Goal: Task Accomplishment & Management: Manage account settings

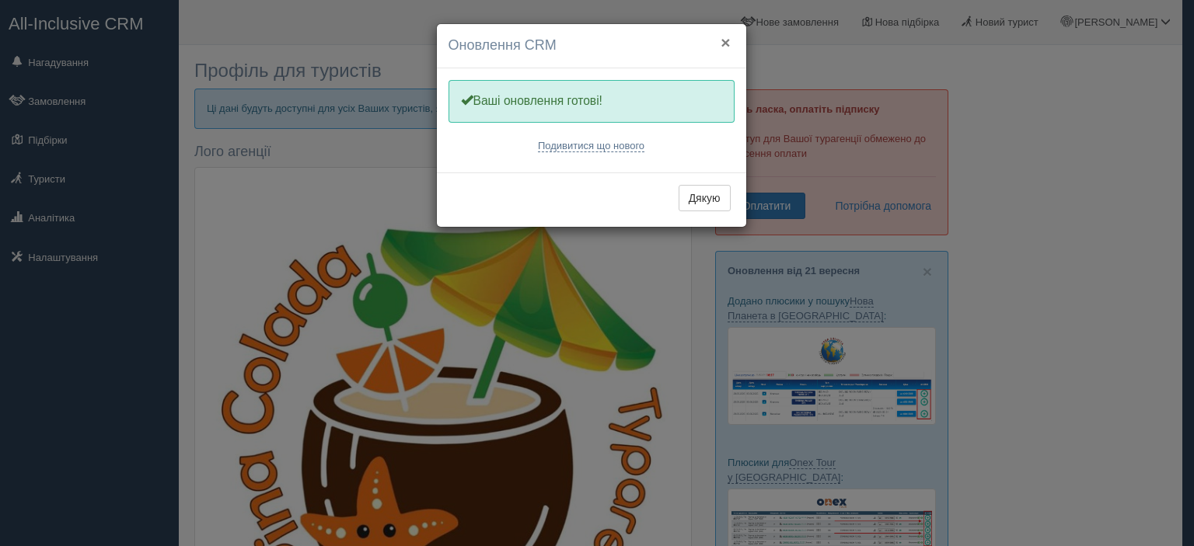
click at [723, 37] on button "×" at bounding box center [724, 42] width 9 height 16
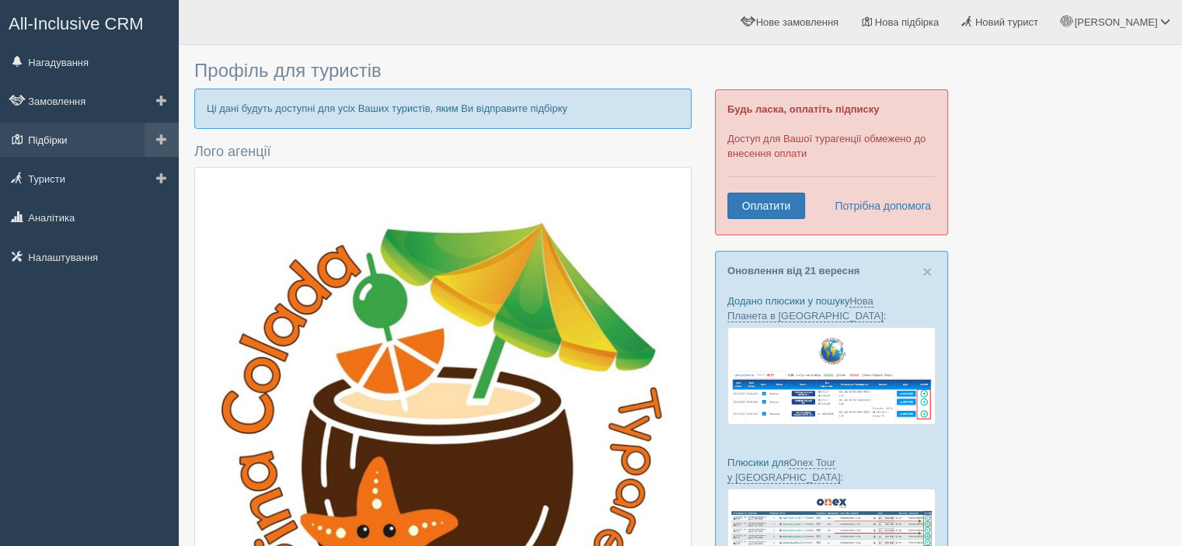
click at [55, 145] on link "Підбірки" at bounding box center [89, 140] width 179 height 34
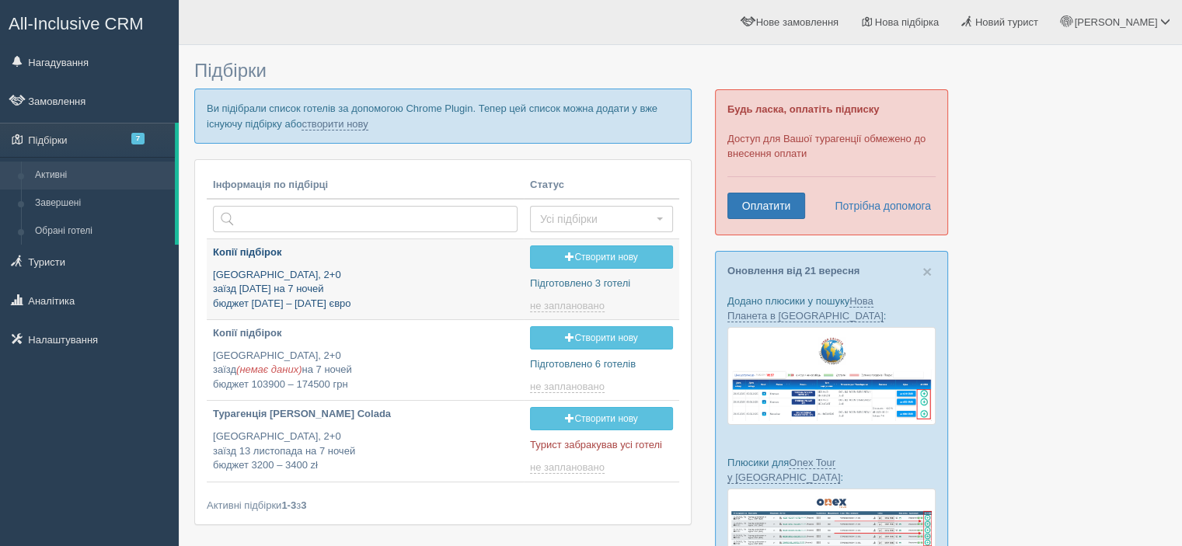
type input "2025-09-22 16:55"
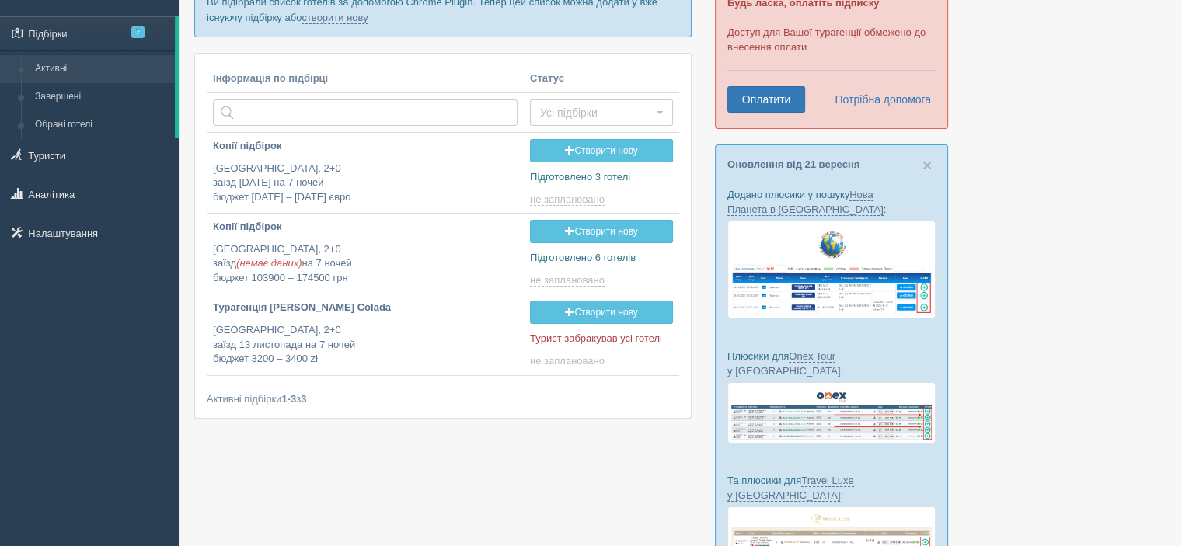
scroll to position [120, 0]
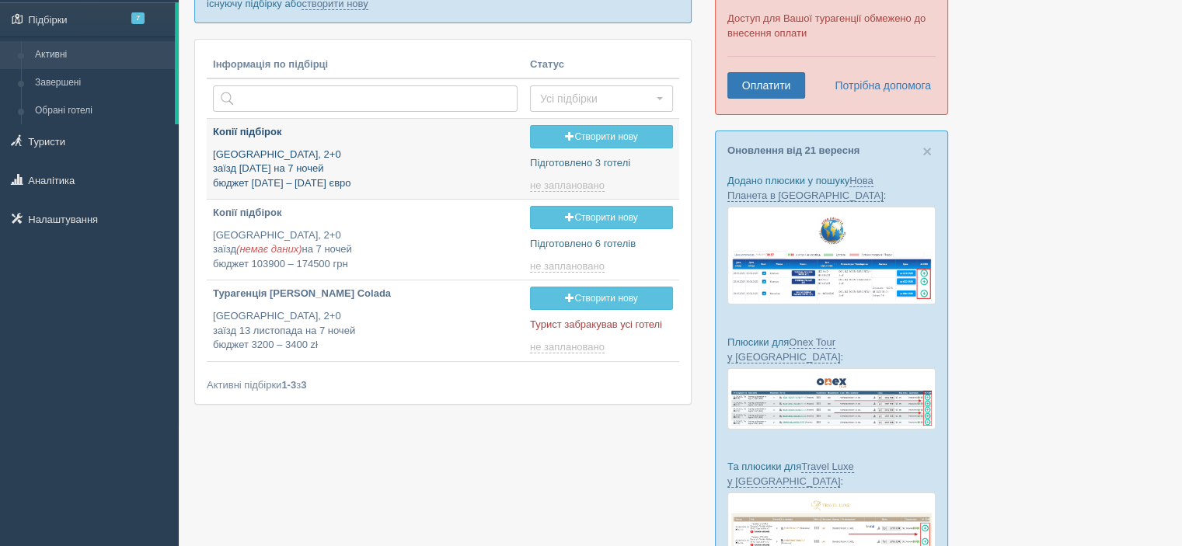
type input "2025-09-22 12:05"
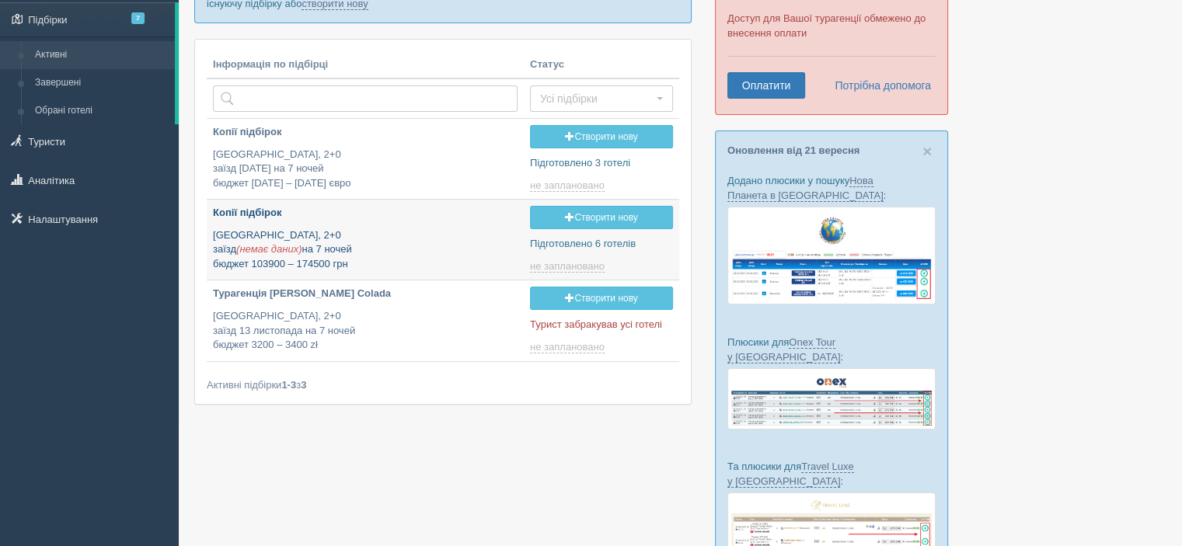
type input "2025-09-22 22:00"
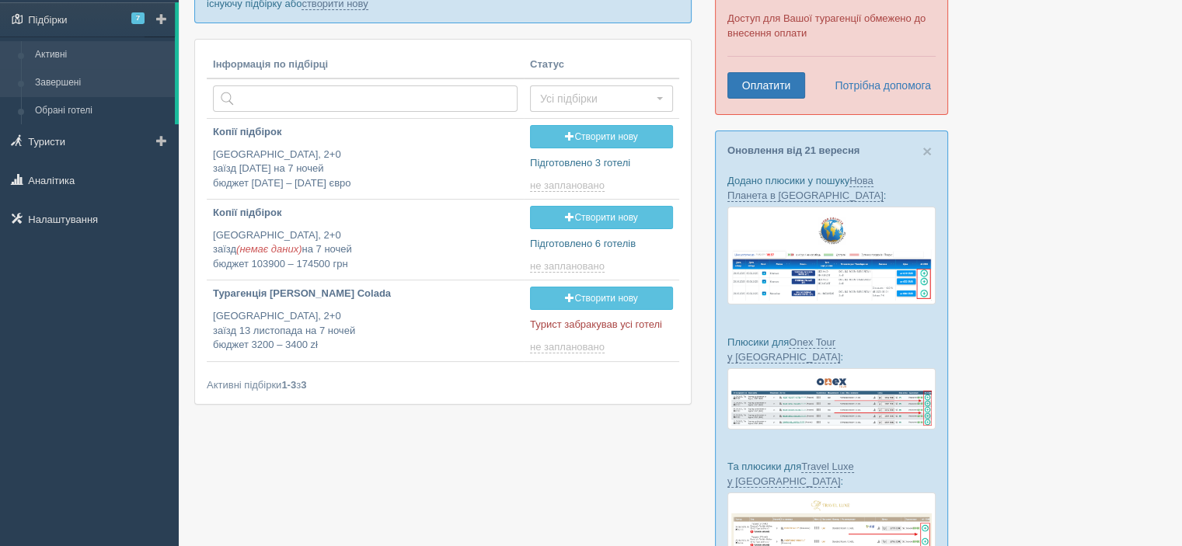
click at [68, 81] on link "Завершені" at bounding box center [101, 83] width 147 height 28
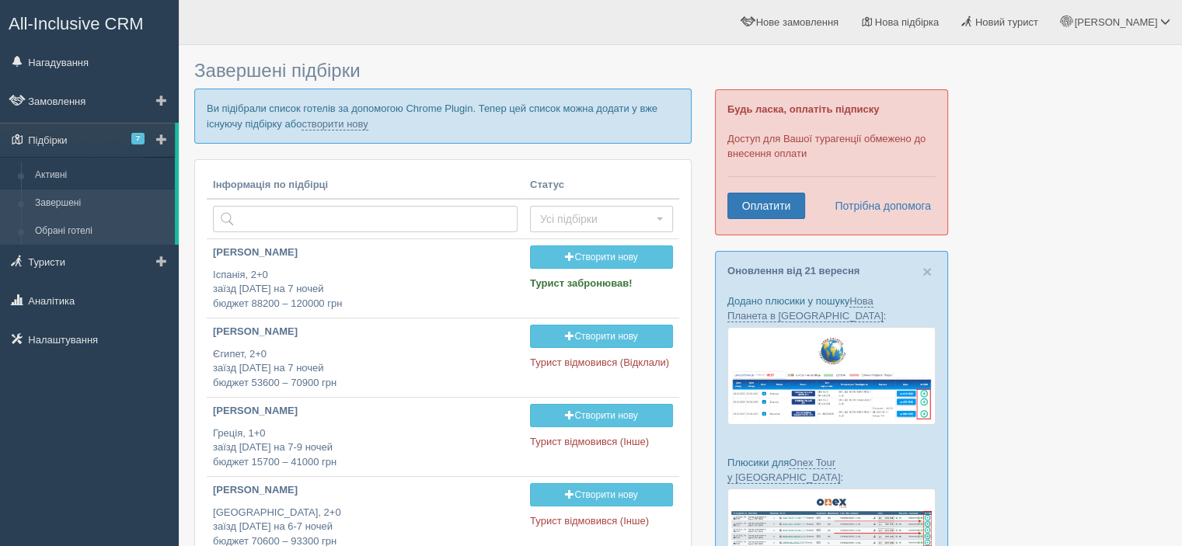
click at [64, 226] on link "Обрані готелі" at bounding box center [101, 232] width 147 height 28
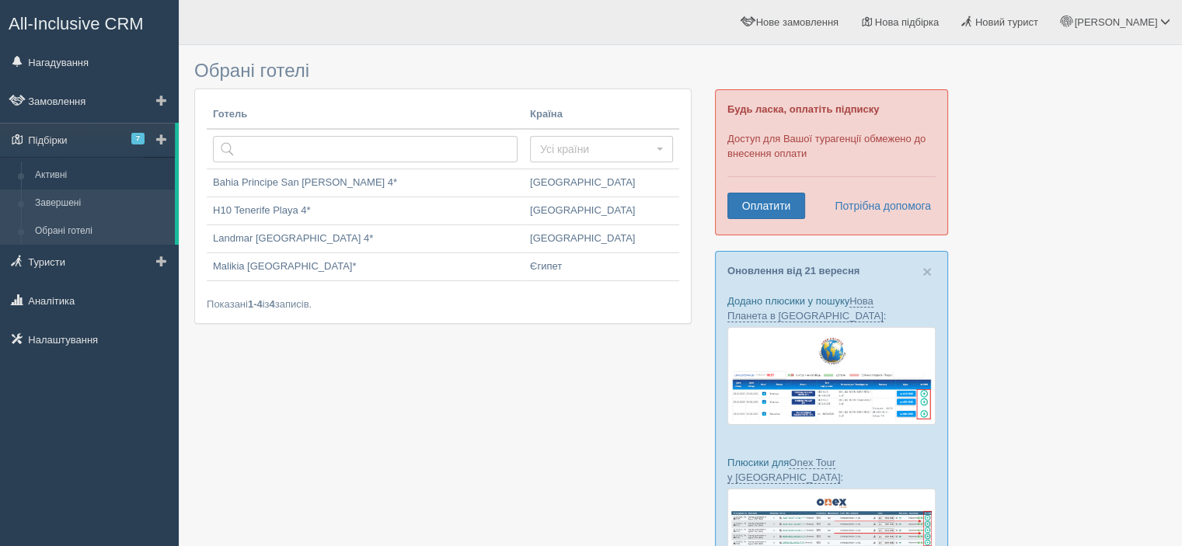
click at [73, 198] on link "Завершені" at bounding box center [101, 204] width 147 height 28
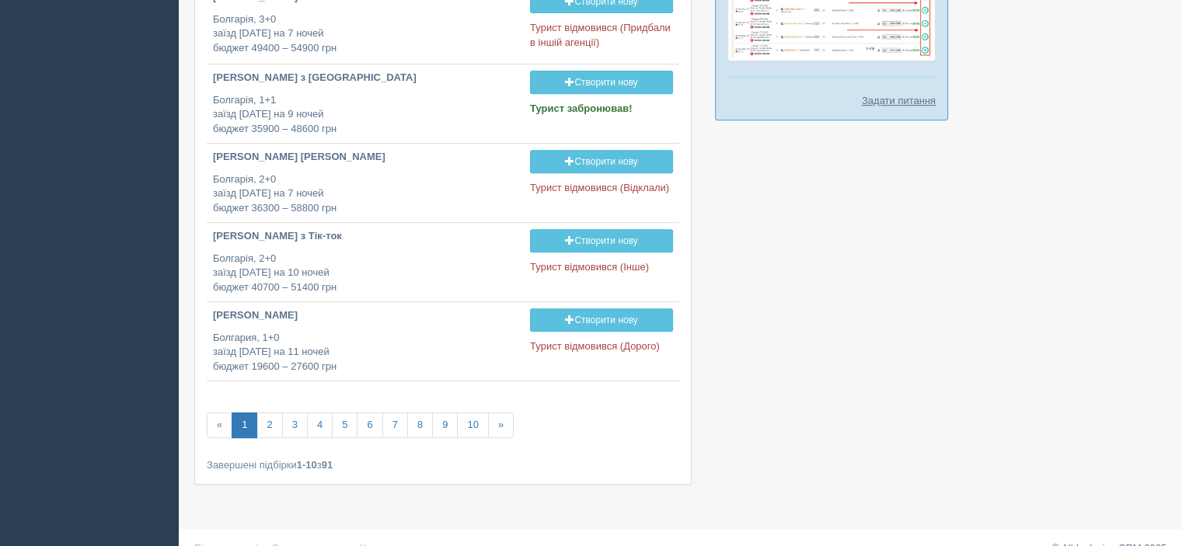
scroll to position [653, 0]
click at [263, 422] on link "2" at bounding box center [269, 425] width 26 height 26
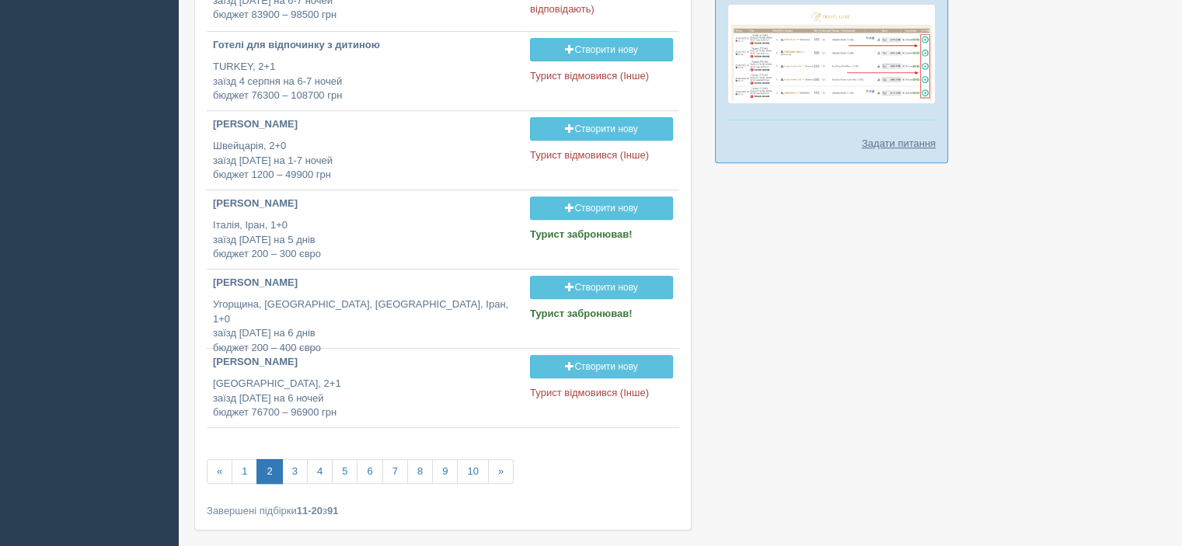
scroll to position [671, 0]
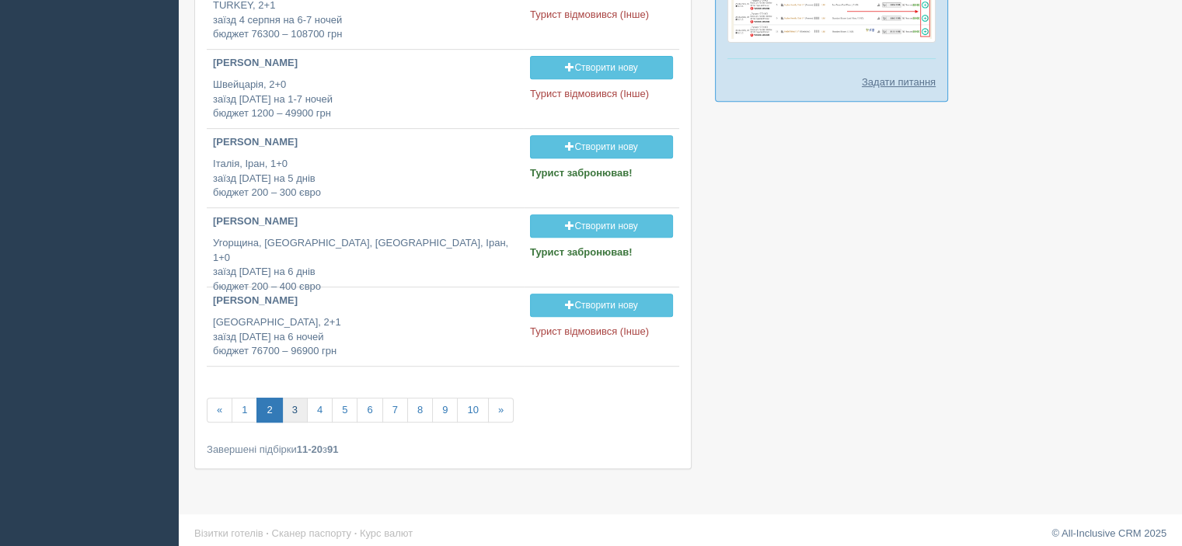
click at [297, 404] on link "3" at bounding box center [295, 411] width 26 height 26
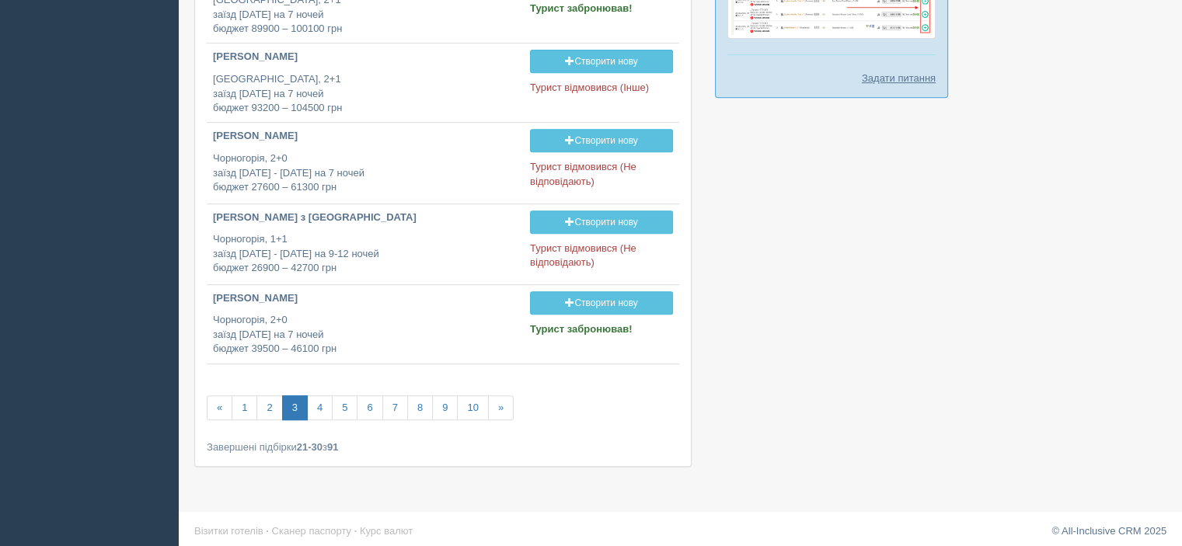
scroll to position [677, 0]
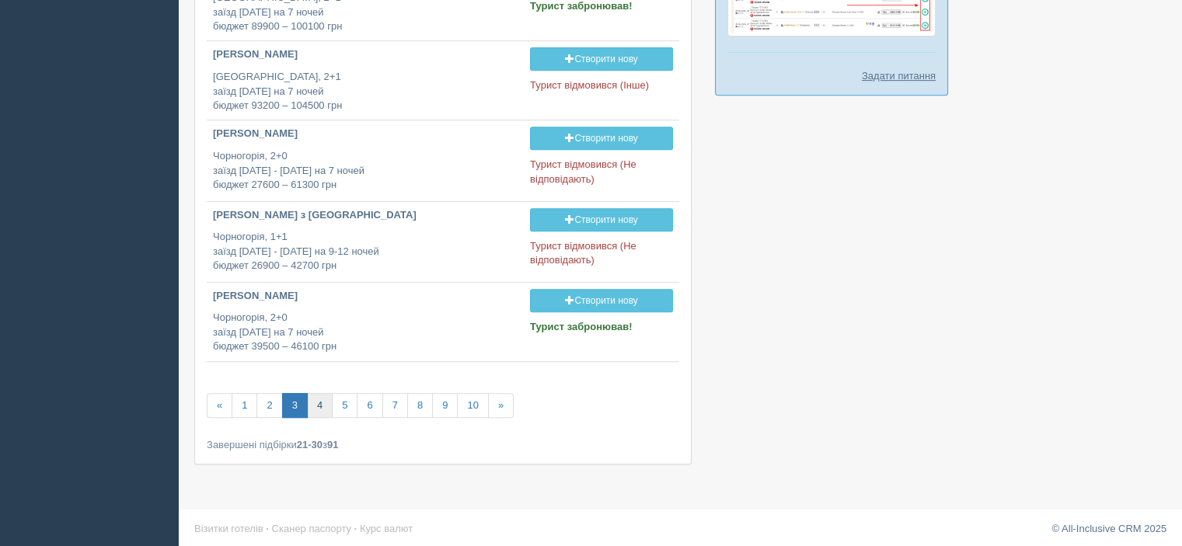
click at [326, 401] on link "4" at bounding box center [320, 406] width 26 height 26
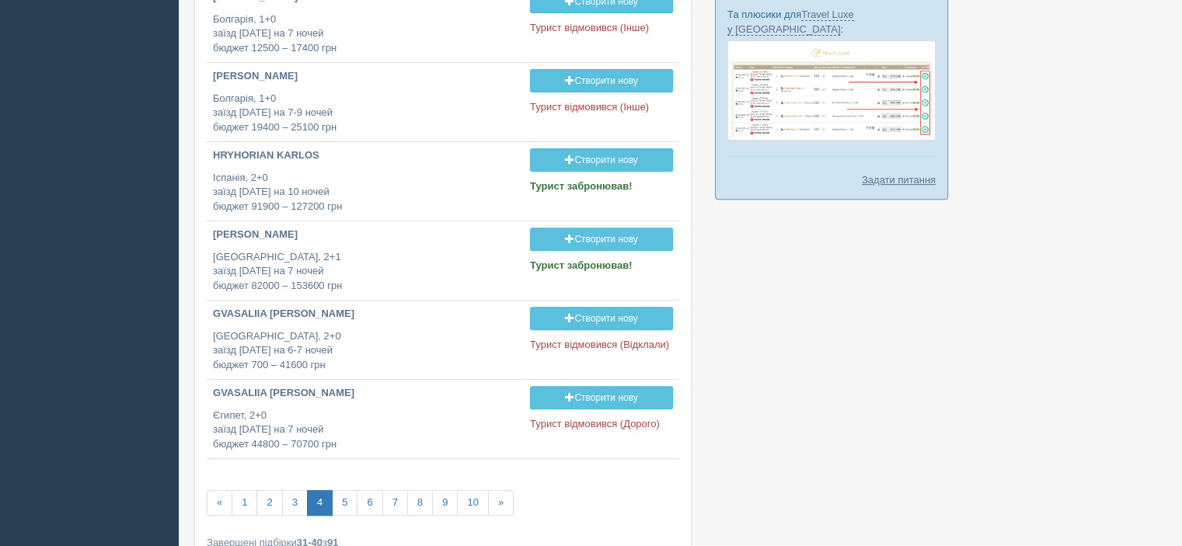
scroll to position [574, 0]
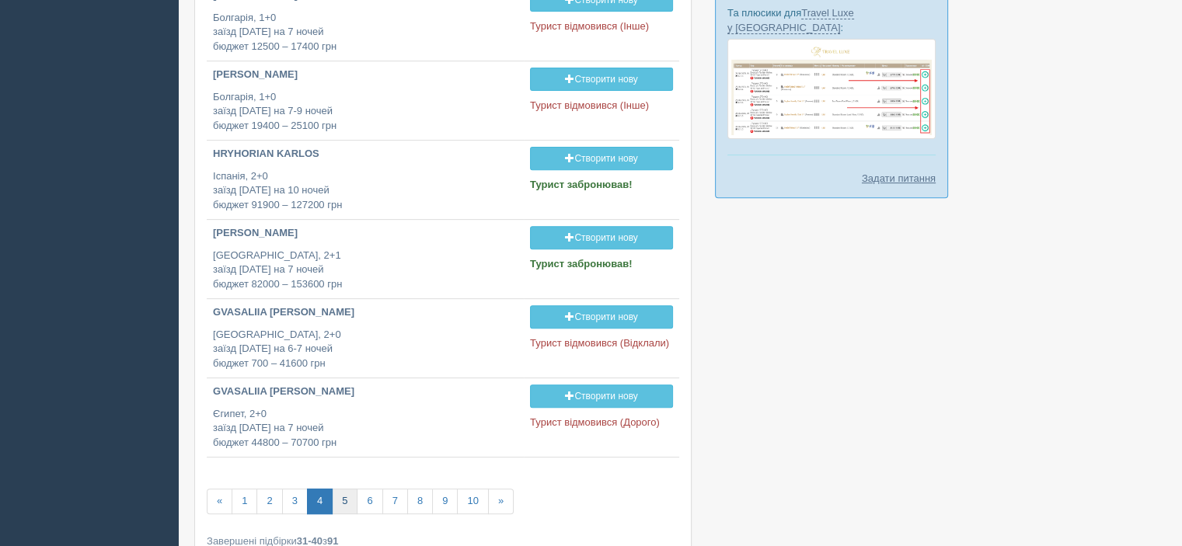
click at [338, 500] on link "5" at bounding box center [345, 502] width 26 height 26
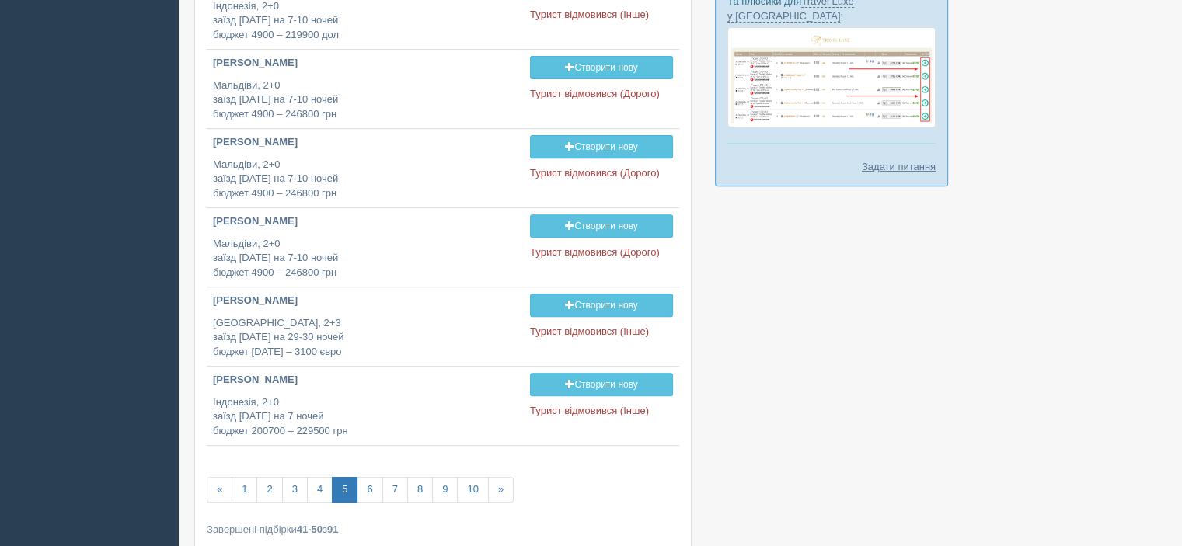
scroll to position [592, 0]
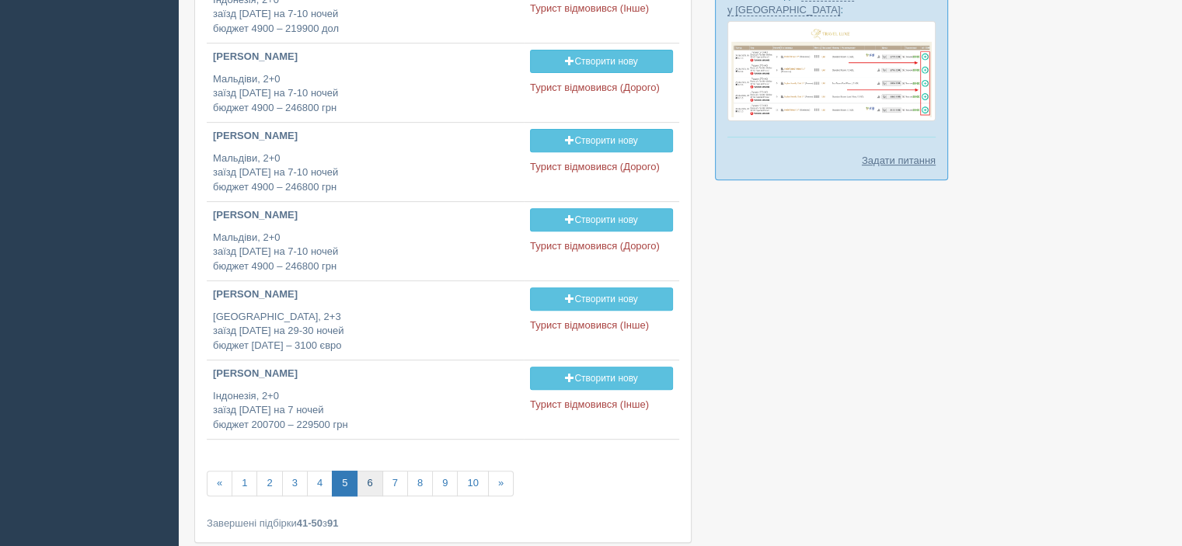
click at [364, 480] on link "6" at bounding box center [370, 484] width 26 height 26
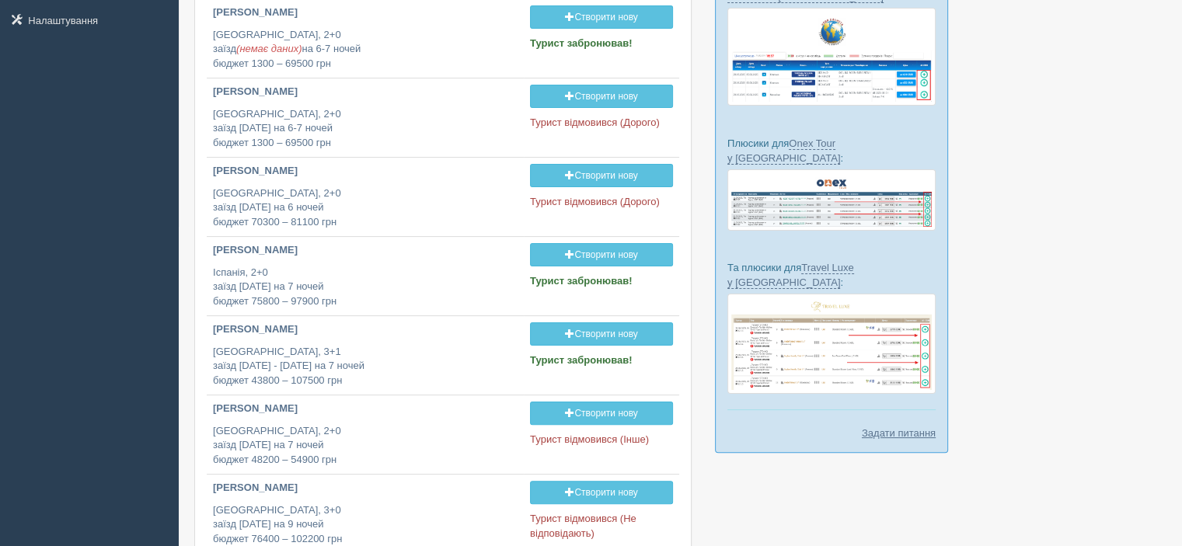
scroll to position [326, 0]
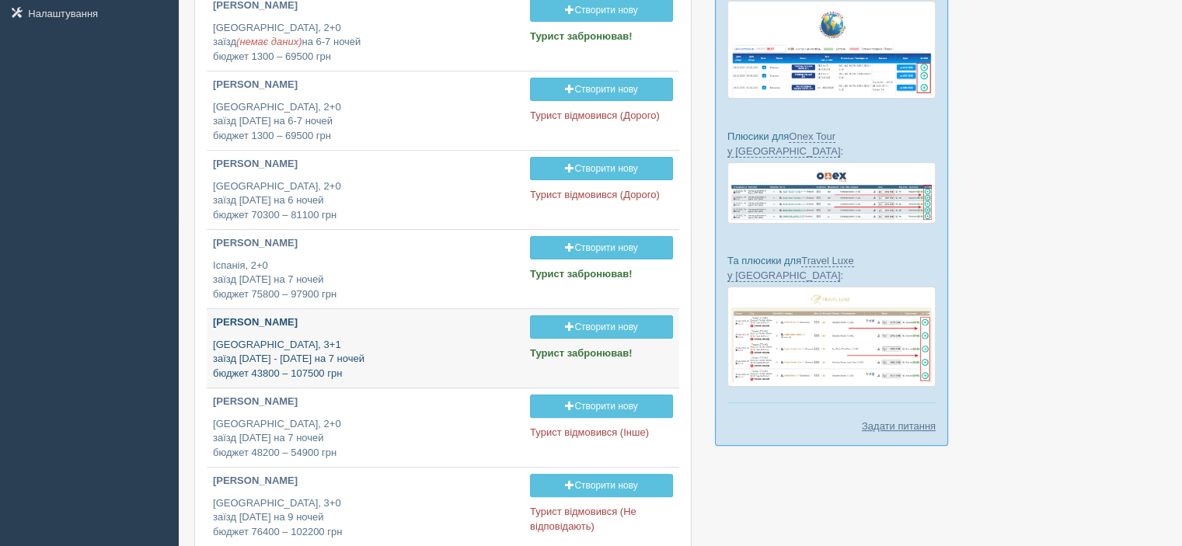
click at [311, 372] on p "[GEOGRAPHIC_DATA], 3+1 заїзд [DATE] - [DATE] на 7 ночей бюджет 43800 – 107500 г…" at bounding box center [365, 360] width 305 height 44
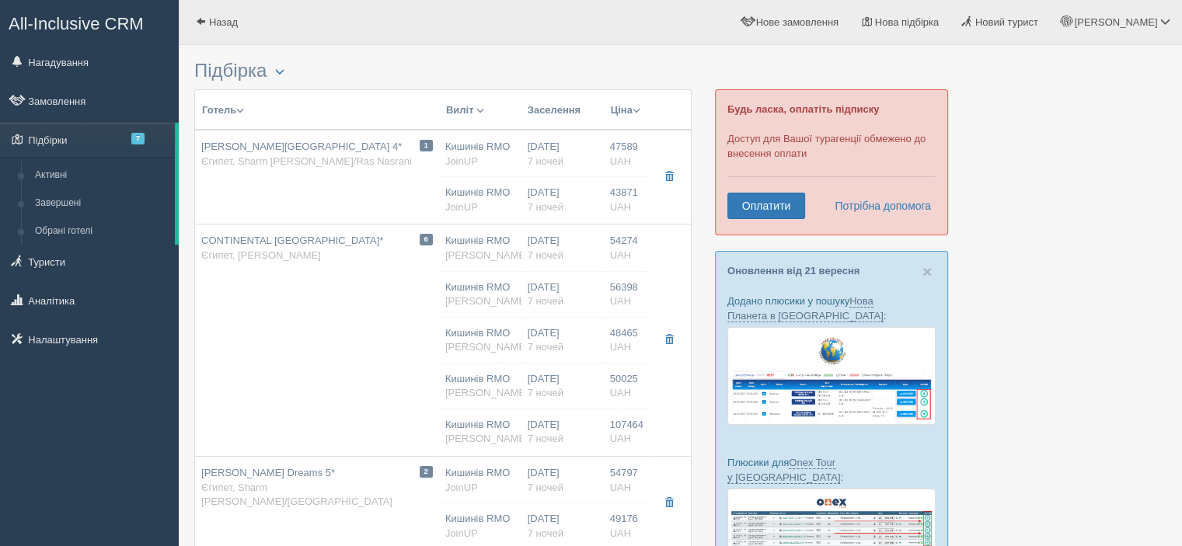
click at [311, 372] on td "6 CONTINENTAL PLAZA RESORT & AQUAPARK 4* Єгипет, Гарден Бей" at bounding box center [317, 341] width 244 height 232
type input "CONTINENTAL [GEOGRAPHIC_DATA]*"
type input "[URL][DOMAIN_NAME]"
type textarea "Опис цього готелю у вас є в попередній підбірці. Нагадаю, що це перша лінія, ка…"
type input "Єгипет"
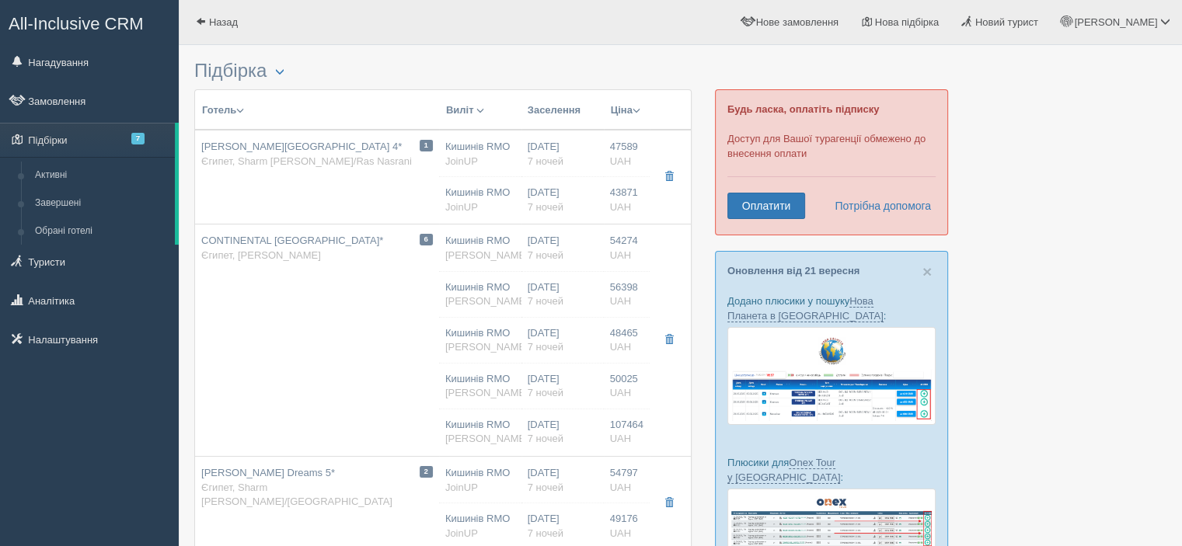
type input "Гарден Бей"
type input "54274.00"
type input "Кишинів RMO"
type input "Шарм-еш-Шейх SSH"
type input "01:20"
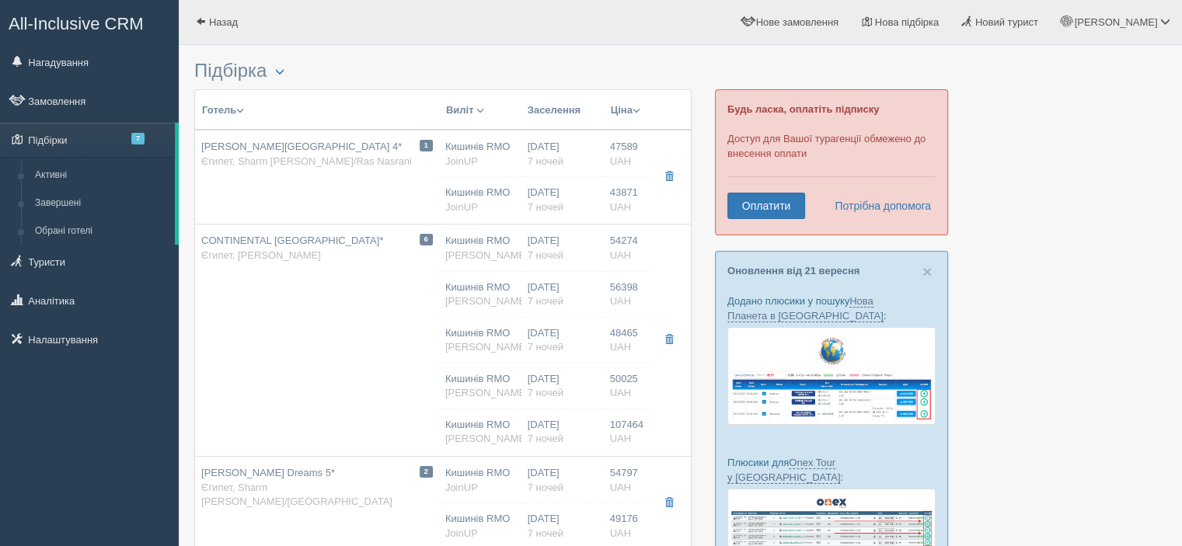
type input "04:40"
type input "FlyOne"
type input "21:00"
type input "00:20"
type input "7"
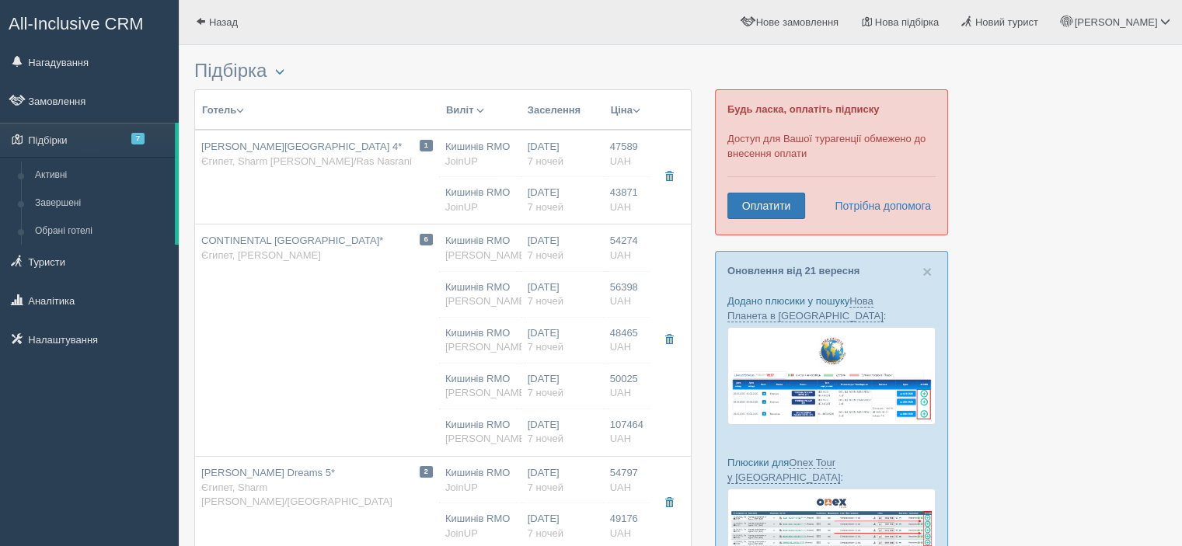
type input "STANDARD GARDEN VIEW ROOM"
type input "AI"
type input "[PERSON_NAME]"
type input "[URL][DOMAIN_NAME]"
type input "56398.00"
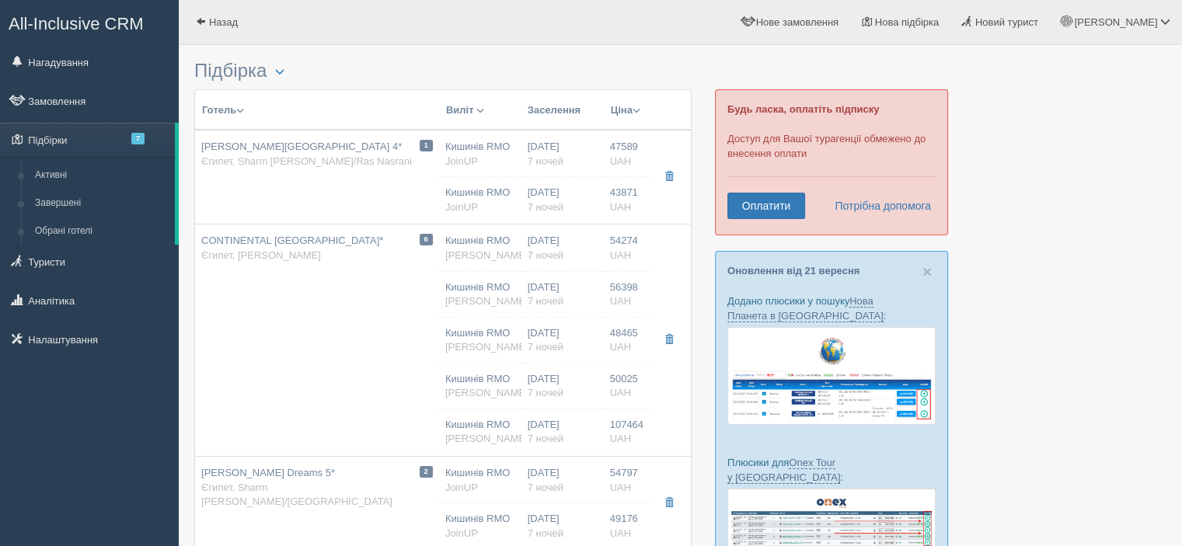
type input "Кишинів RMO"
type input "Шарм-еш-Шейх SSH"
type input "01:20"
type input "04:40"
type input "FlyOne"
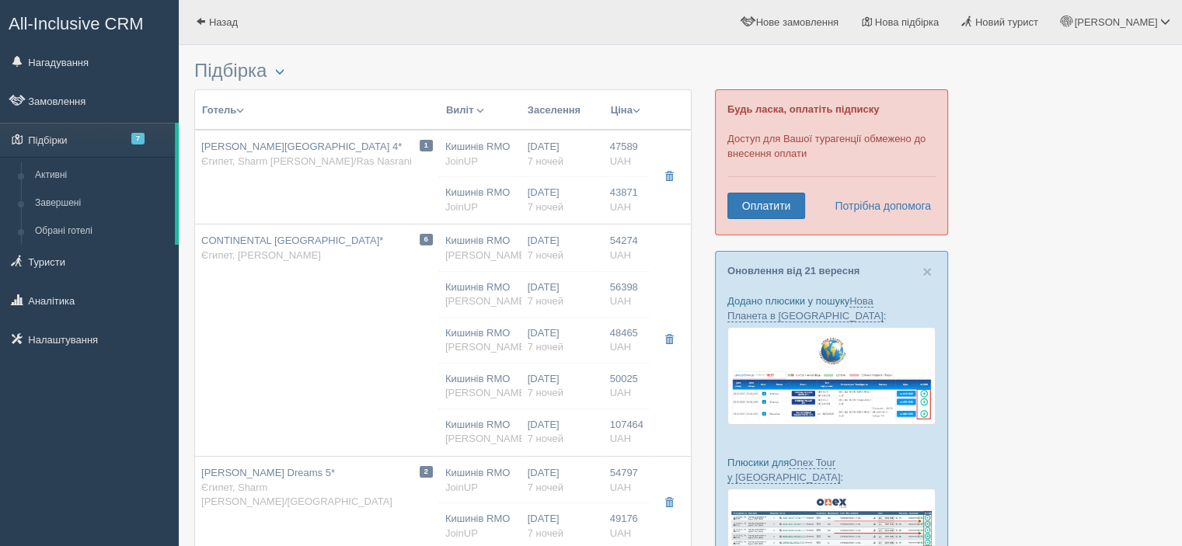
type input "21:00"
type input "00:20"
type input "7"
type input "STANDARD SEA VIEW ROOM"
type input "AI"
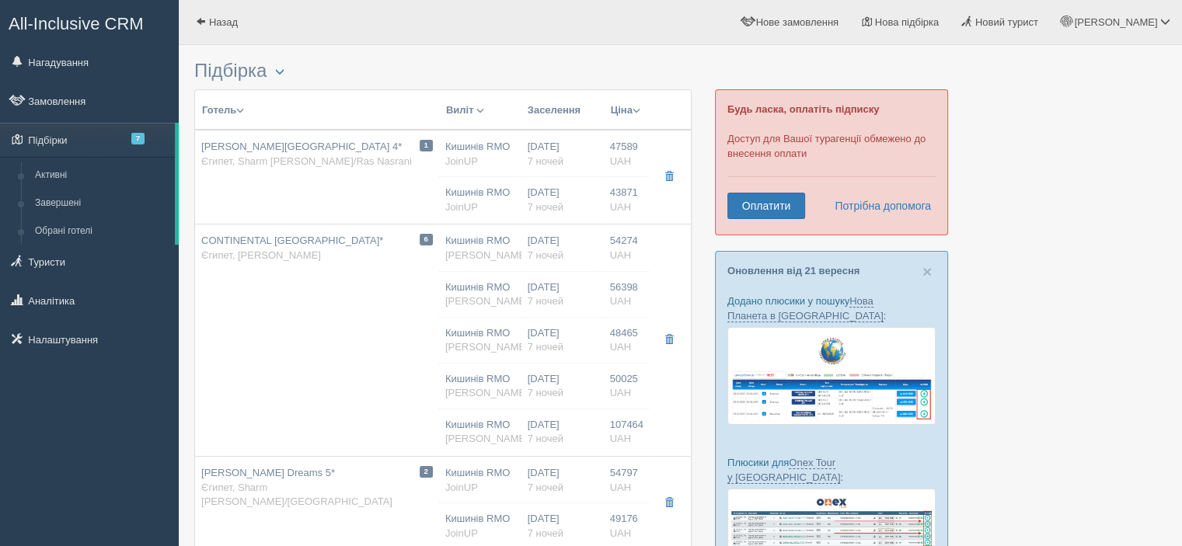
type input "[PERSON_NAME]"
type input "[URL][DOMAIN_NAME]"
type input "48465.00"
type input "Кишинів RMO"
type input "Шарм-еш-Шейх SSH"
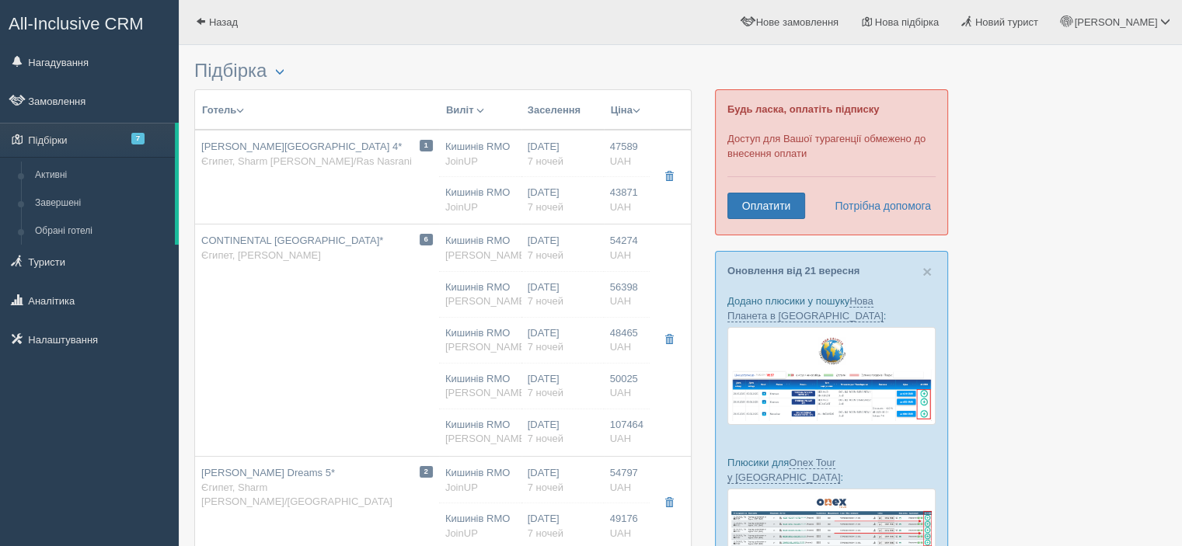
type input "01:20"
type input "04:40"
type input "FlyOne"
type input "21:00"
type input "00:20"
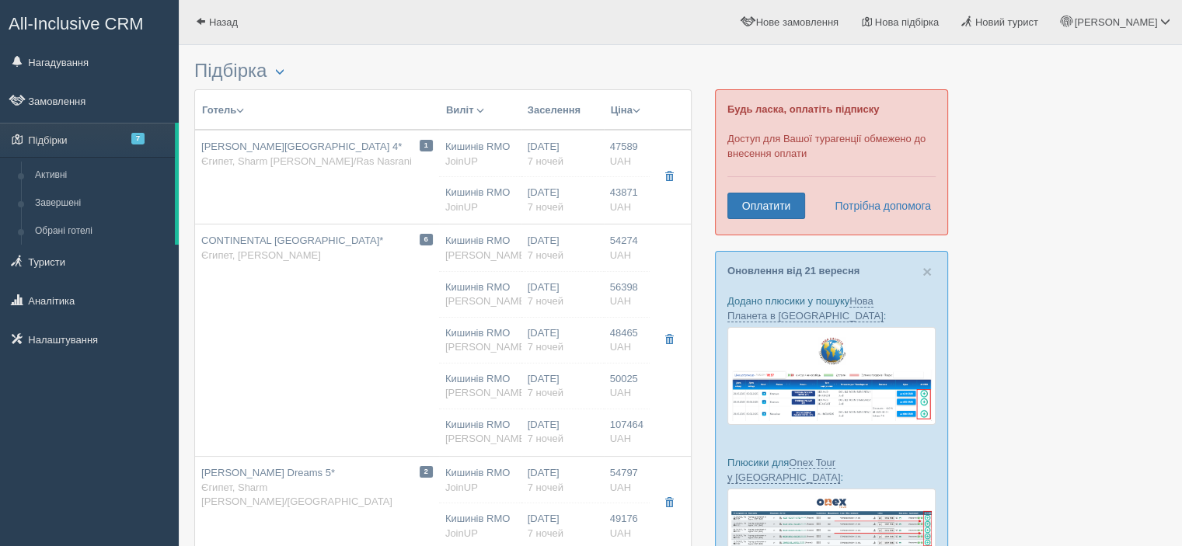
type input "7"
type input "STANDARD GARDEN VIEW ROOM"
type input "AI"
type input "[PERSON_NAME]"
type input "[URL][DOMAIN_NAME]"
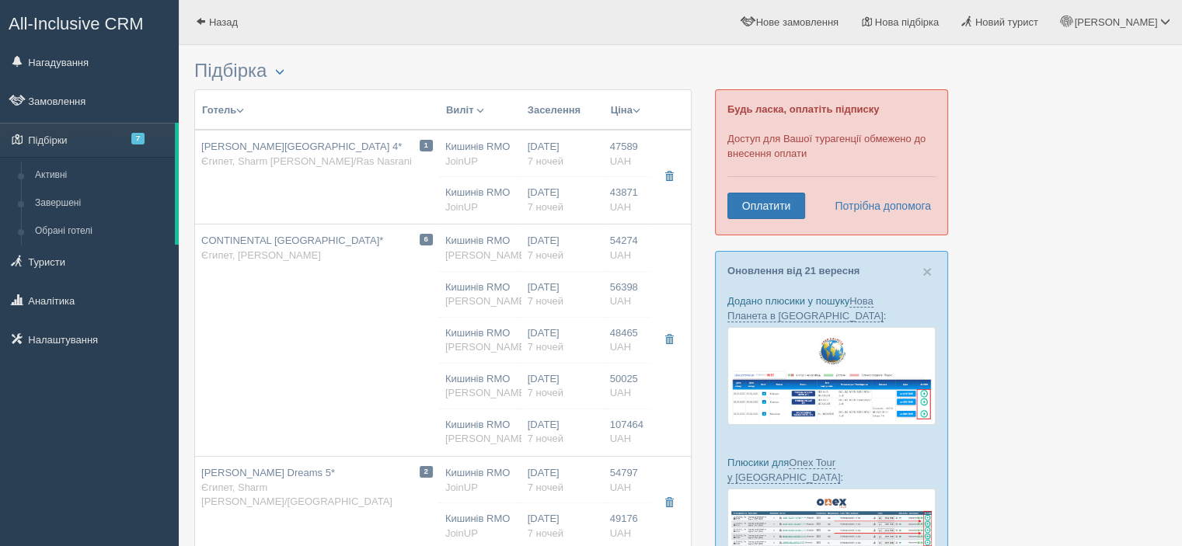
type input "50025.00"
type input "Кишинів RMO"
type input "Шарм-еш-Шейх SSH"
type input "01:20"
type input "04:40"
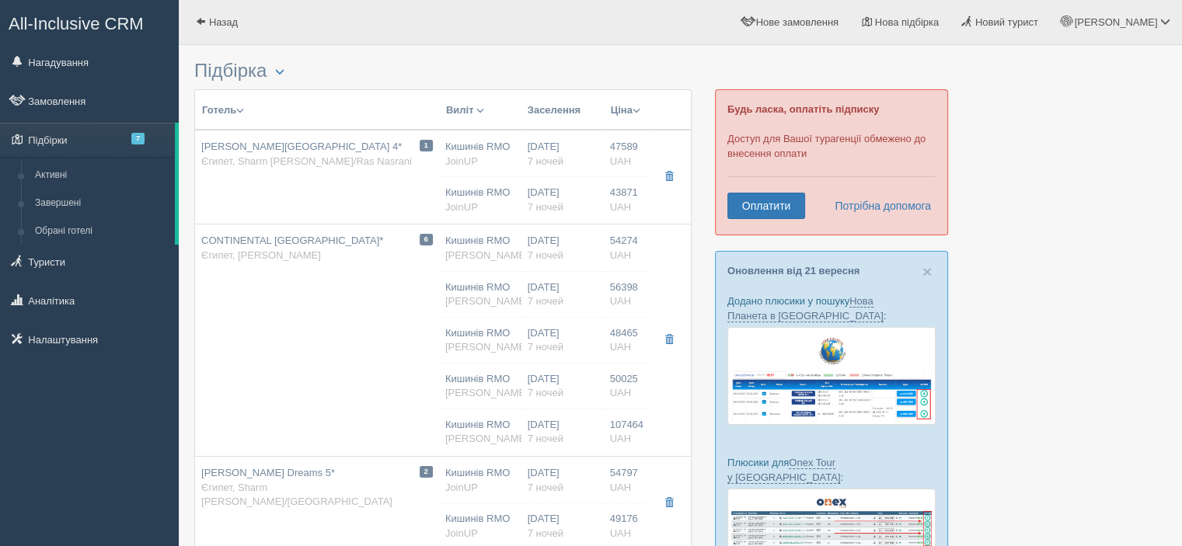
type input "FlyOne"
type input "21:00"
type input "00:20"
type input "7"
type input "STANDARD SEA VIEW ROOM"
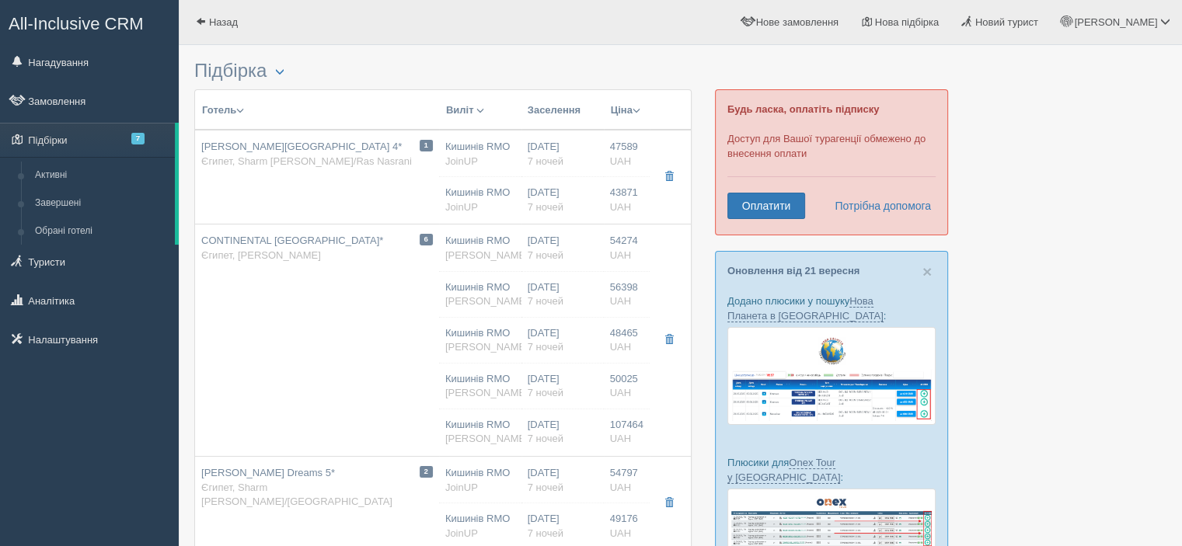
type input "AI"
type input "[PERSON_NAME]"
type input "[URL][DOMAIN_NAME]"
type input "107464.00"
type input "Кишинів RMO"
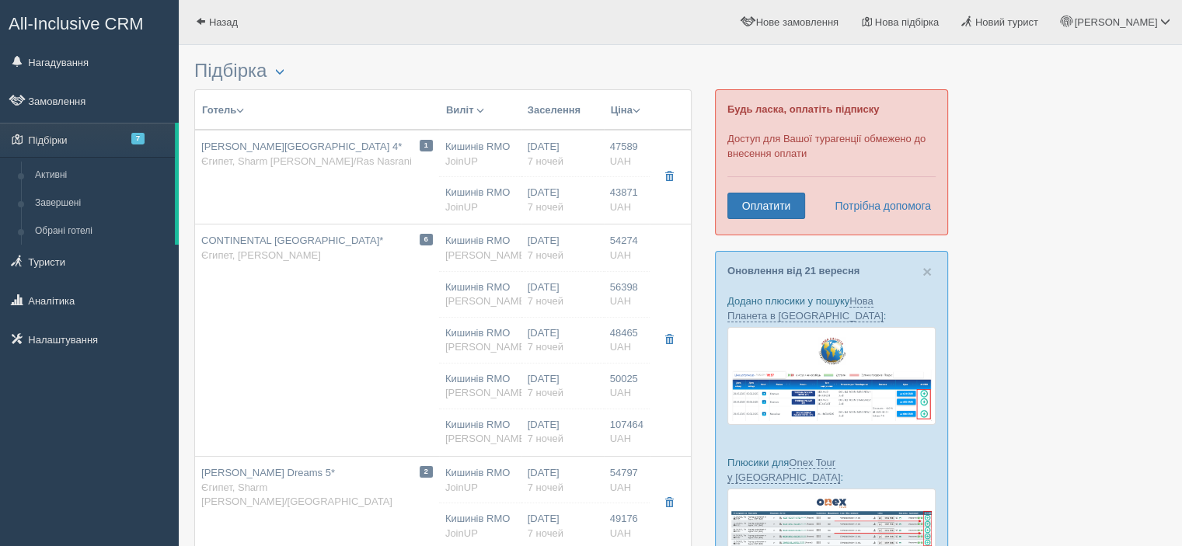
type input "Шарм-еш-Шейх SSH"
type input "01:20"
type input "04:40"
type input "FlyOne"
type input "21:00"
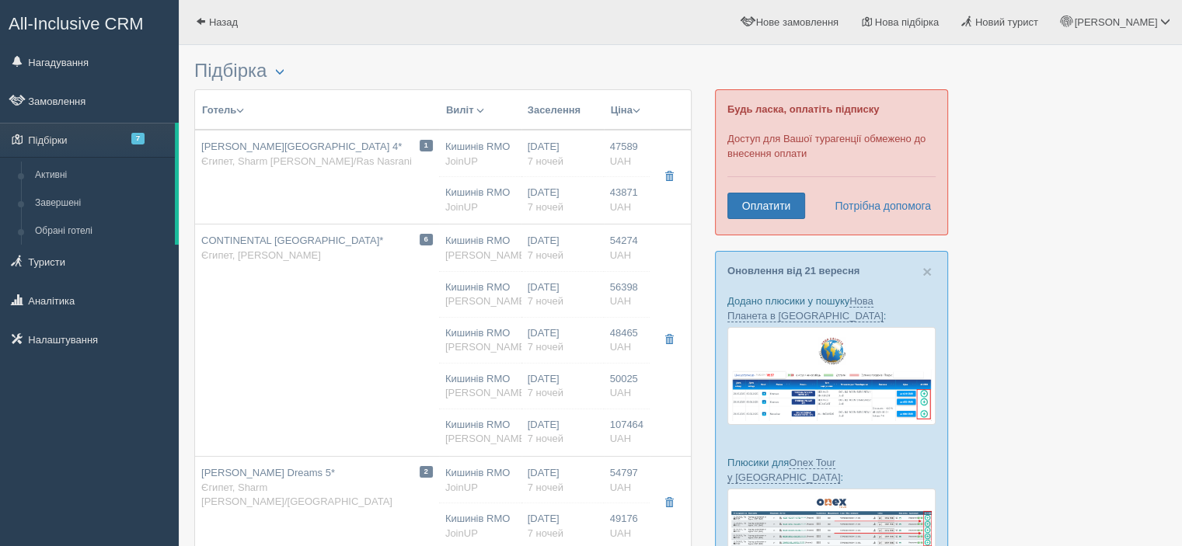
type input "00:20"
type input "7"
type input "FAMILY ROOM"
type input "AI"
type input "[PERSON_NAME]"
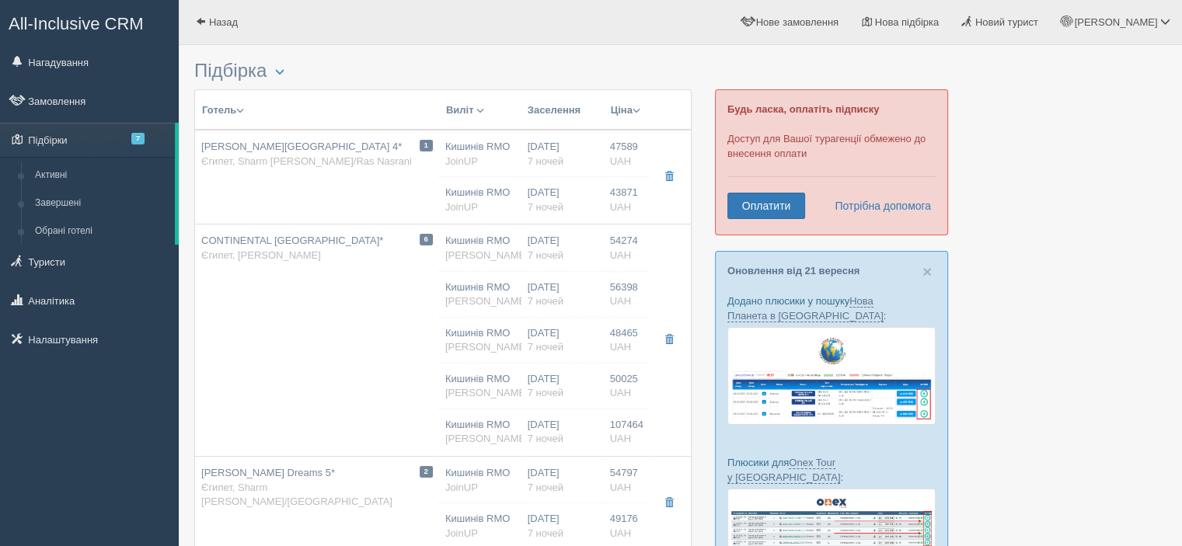
type input "[URL][DOMAIN_NAME]"
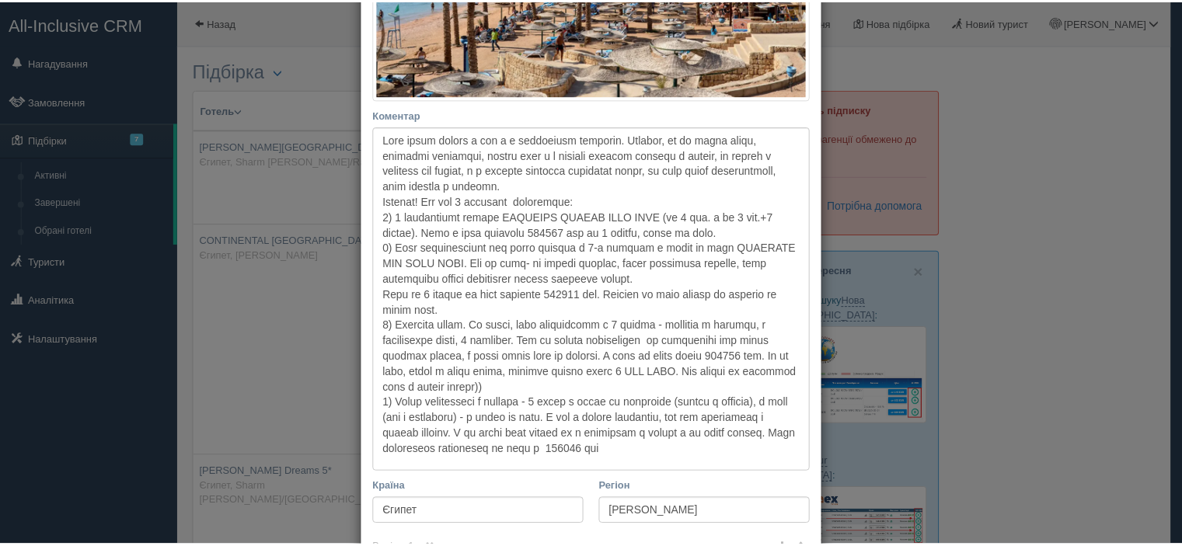
scroll to position [447, 0]
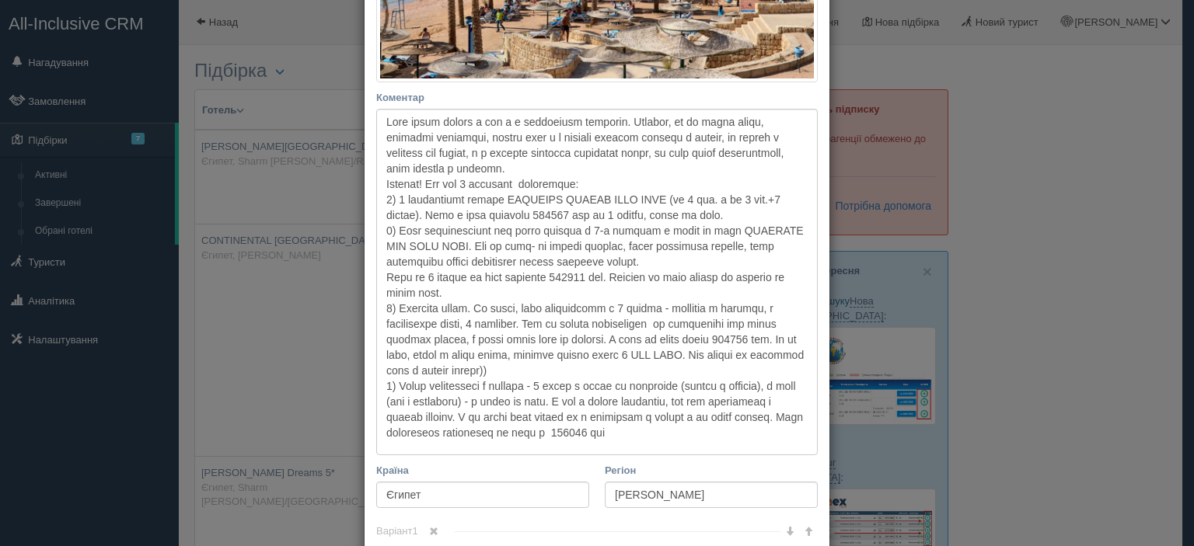
click at [313, 267] on div "× Редагувати тур Назва готелю CONTINENTAL PLAZA RESORT & AQUAPARK 4* Посилання …" at bounding box center [597, 273] width 1194 height 546
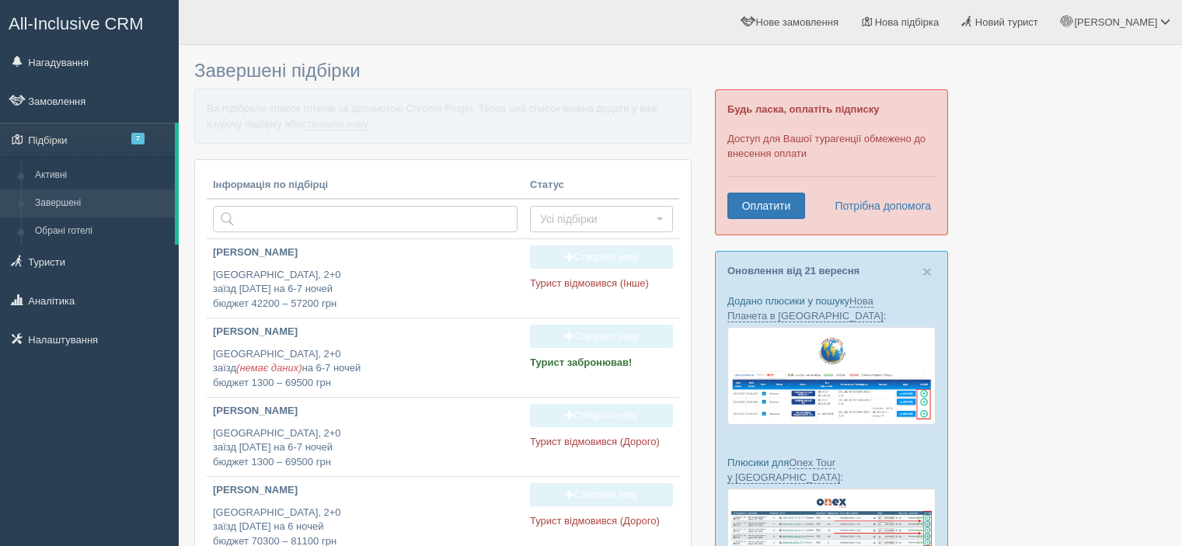
scroll to position [326, 0]
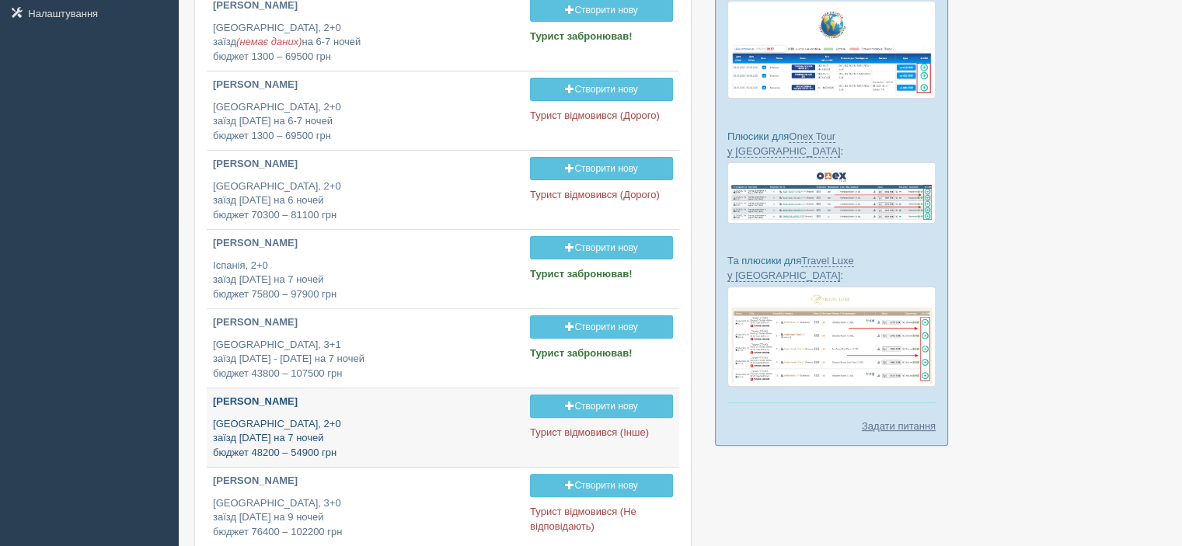
click at [345, 427] on p "[GEOGRAPHIC_DATA], 2+0 заїзд [DATE] на 7 ночей бюджет 48200 – 54900 грн" at bounding box center [365, 439] width 305 height 44
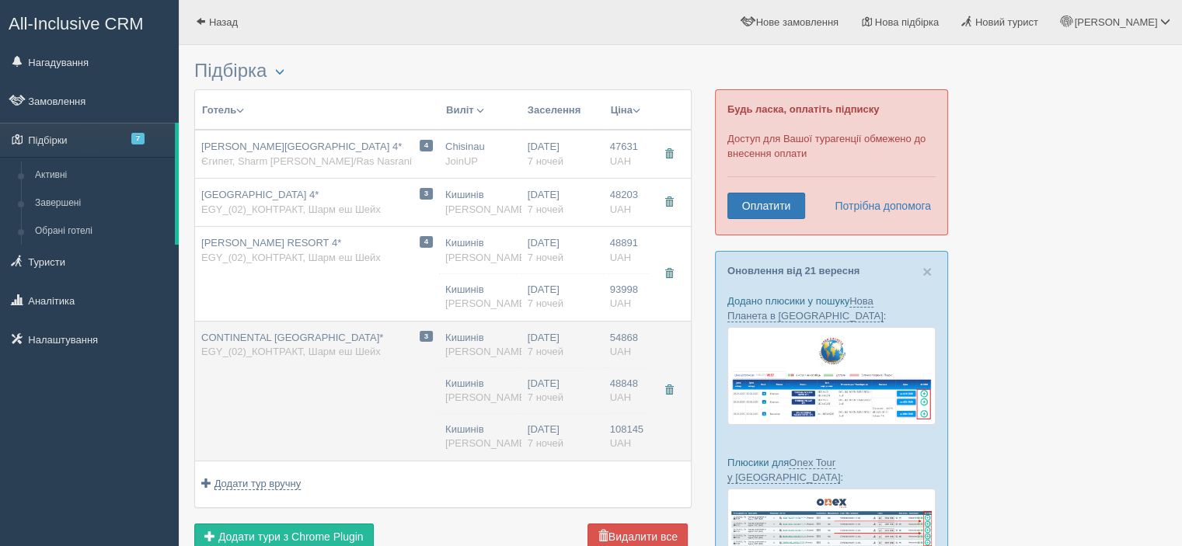
click at [333, 346] on span "EGY_(02)_КОНТРАКТ, Шарм еш Шейх" at bounding box center [290, 352] width 179 height 12
type input "CONTINENTAL [GEOGRAPHIC_DATA]*"
type input "[URL][DOMAIN_NAME]"
type textarea "Lore ipsumdolo sitame, c ad elitseddoeius tem incidi u laboreetdo magnaali. En …"
type input "EGY_(02)_КОНТРАКТ"
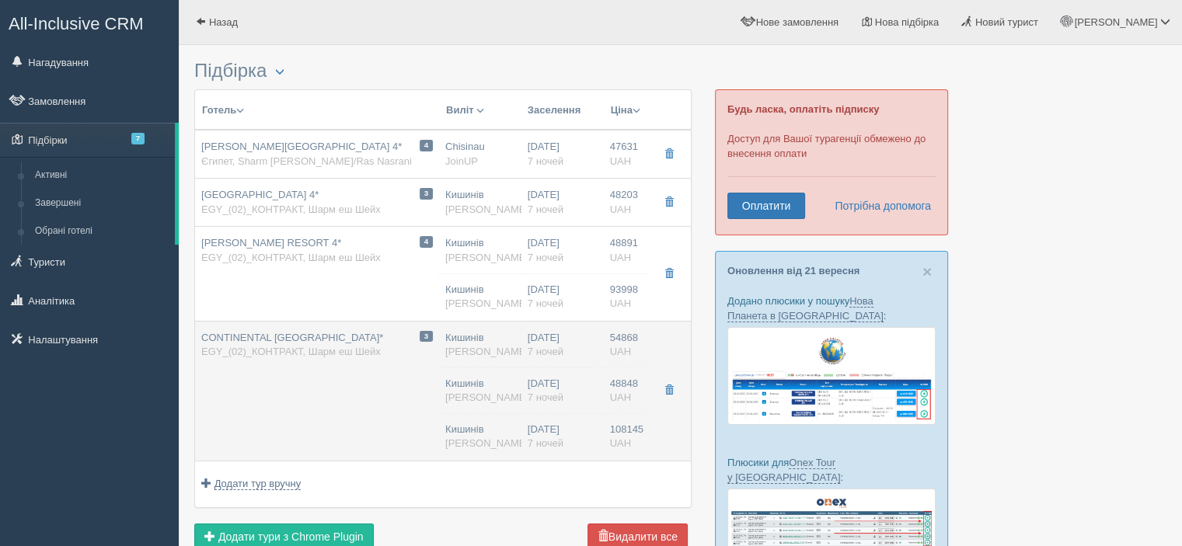
type input "[PERSON_NAME]"
type input "54868.00"
type input "Кишинів"
type input "Шарм-еш-Шейх SSH"
type input "01:20"
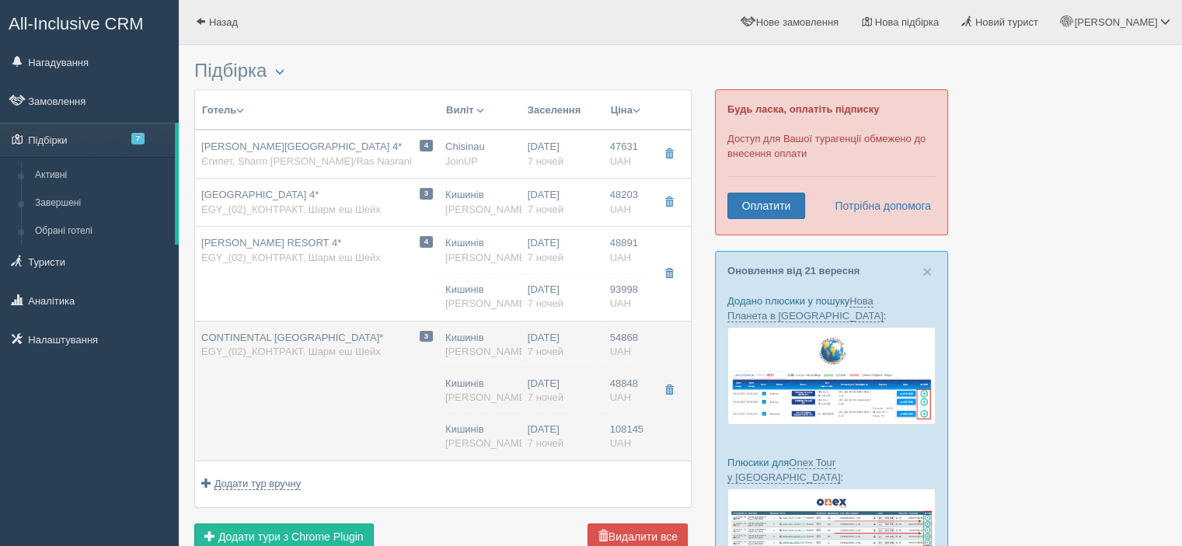
type input "04:40"
type input "FlyOne"
type input "21:00"
type input "00:20"
type input "7"
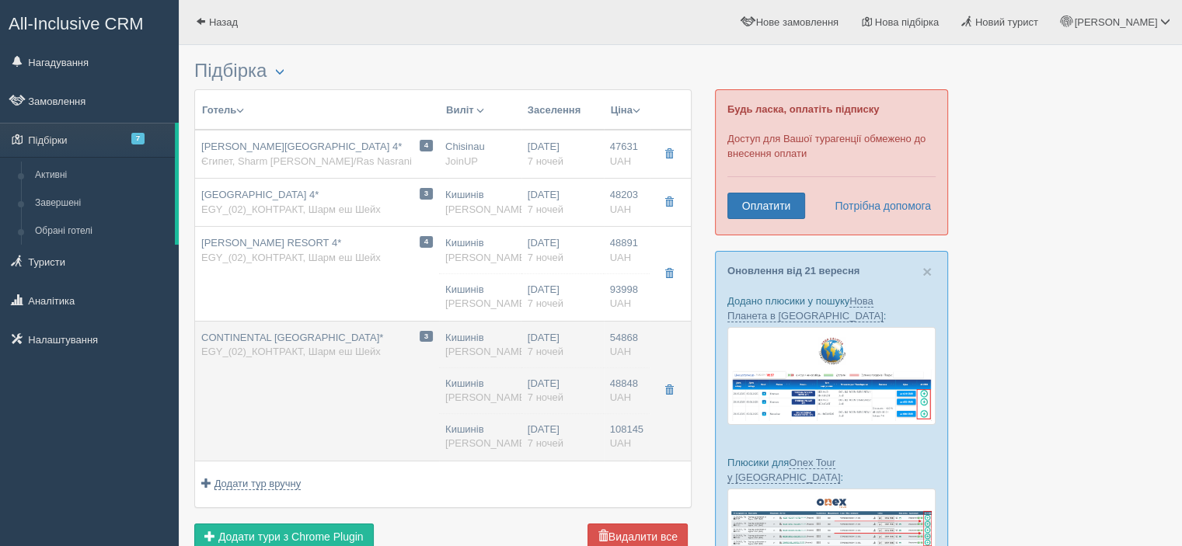
type input "/"
type input "AL"
type input "[PERSON_NAME]"
type input "[URL][DOMAIN_NAME]"
type input "48848.00"
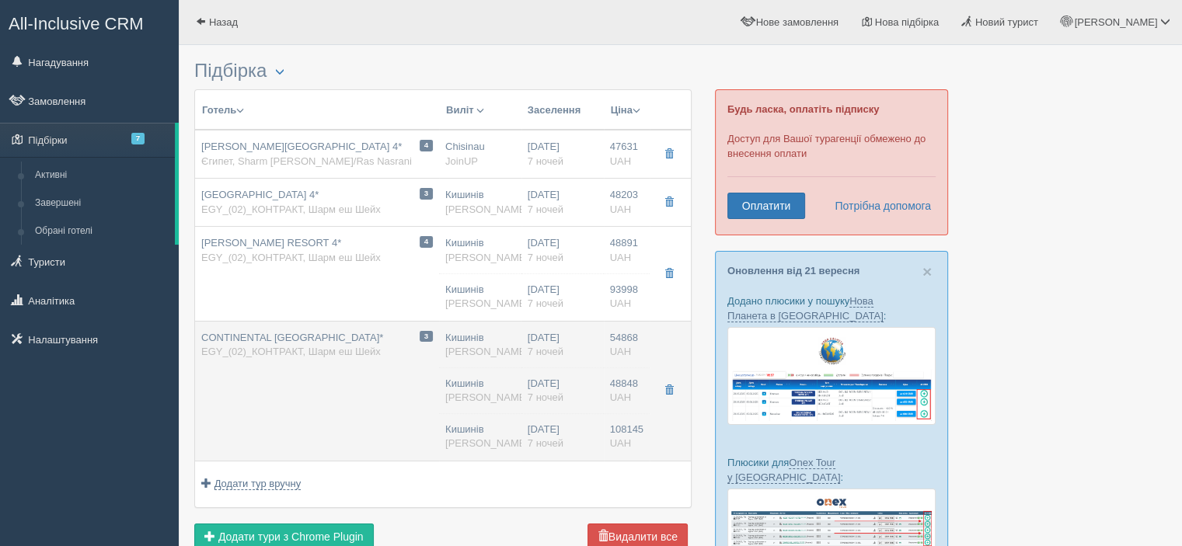
type input "Кишинів"
type input "01:20"
type input "7"
type input "СТАНДАРТНИЙ НОМЕР З ВИДОМ НА [GEOGRAPHIC_DATA]"
type input "AL"
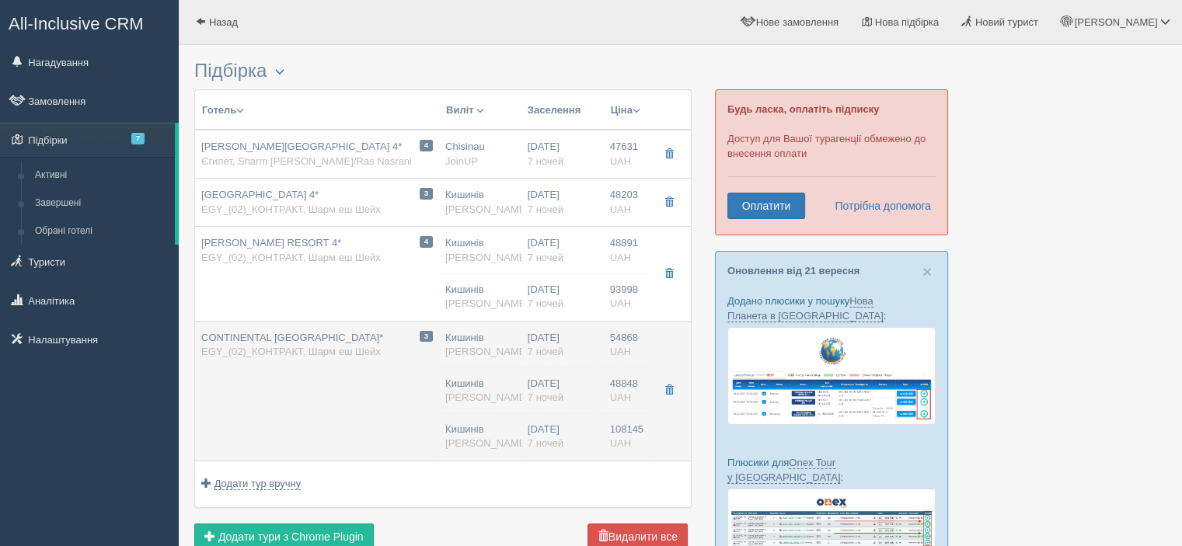
type input "[PERSON_NAME]"
type input "[URL][DOMAIN_NAME]"
type input "108145.00"
type input "Кишинів"
type input "01:20"
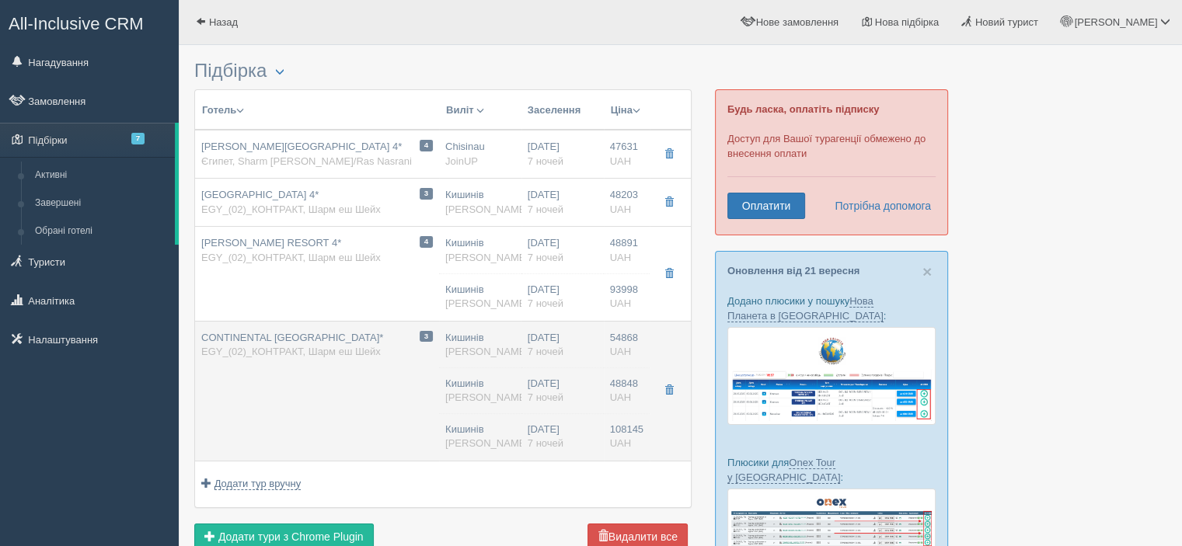
type input "7"
type input "Сімейний номер"
type input "AL"
type input "[PERSON_NAME]"
type input "[URL][DOMAIN_NAME]"
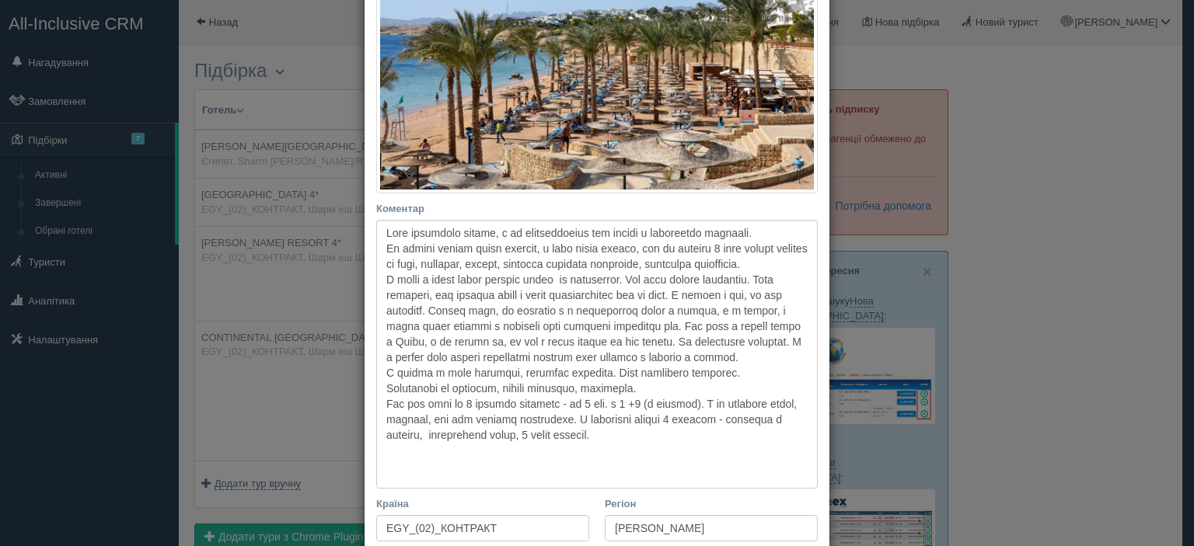
scroll to position [362, 0]
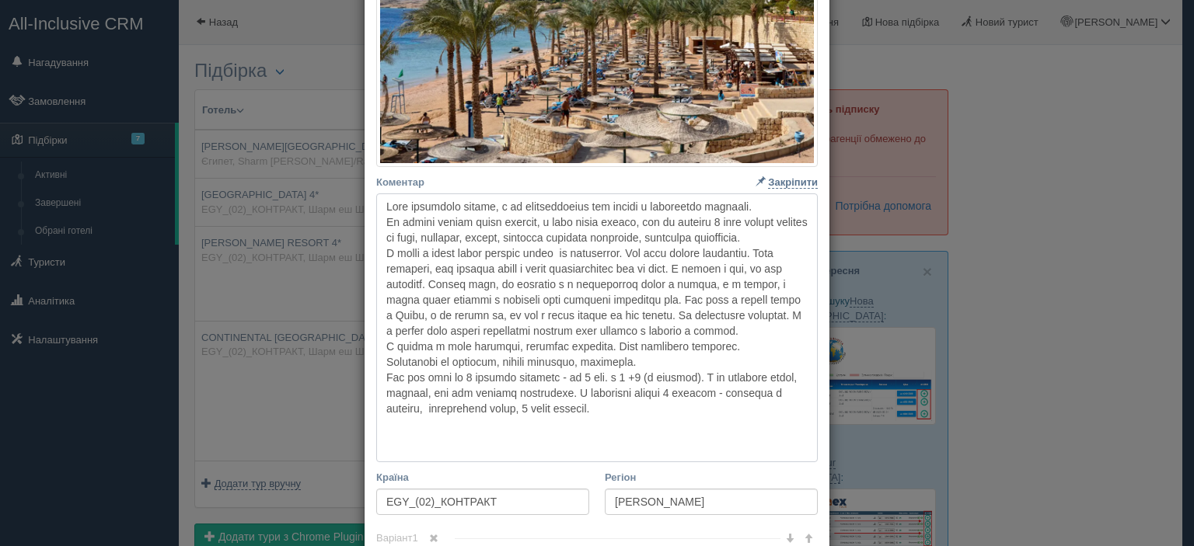
drag, startPoint x: 379, startPoint y: 204, endPoint x: 706, endPoint y: 444, distance: 405.2
click at [706, 444] on textarea "Коментар Основний опис Додатковий опис Закріпити Збережено Необхідно вказати на…" at bounding box center [596, 327] width 441 height 269
